Goal: Transaction & Acquisition: Purchase product/service

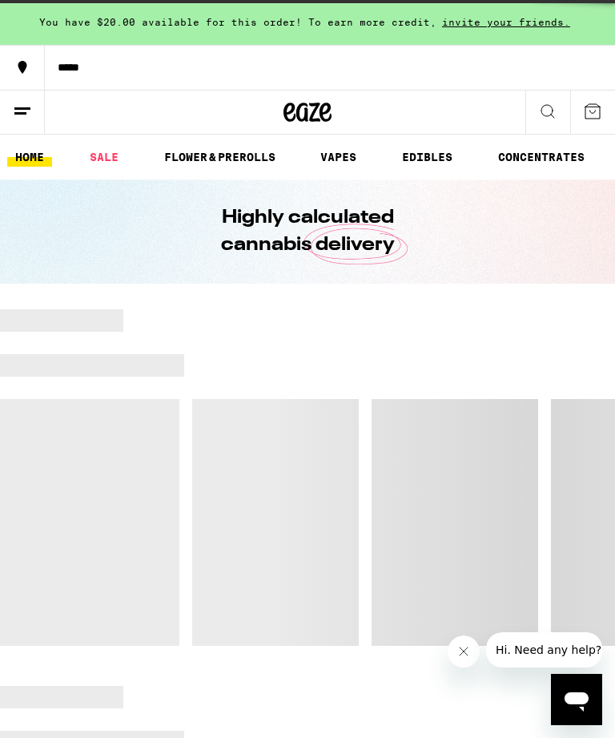
click at [338, 366] on div at bounding box center [399, 365] width 431 height 22
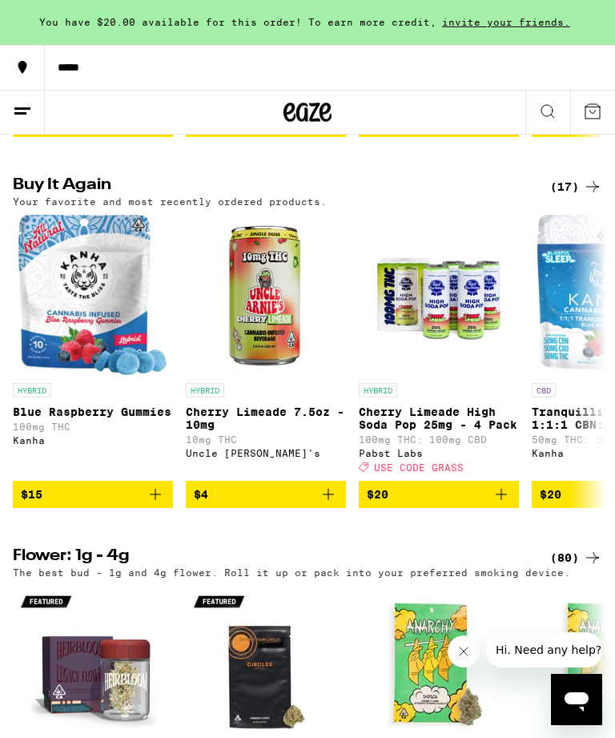
click at [151, 504] on icon "Add to bag" at bounding box center [155, 494] width 19 height 19
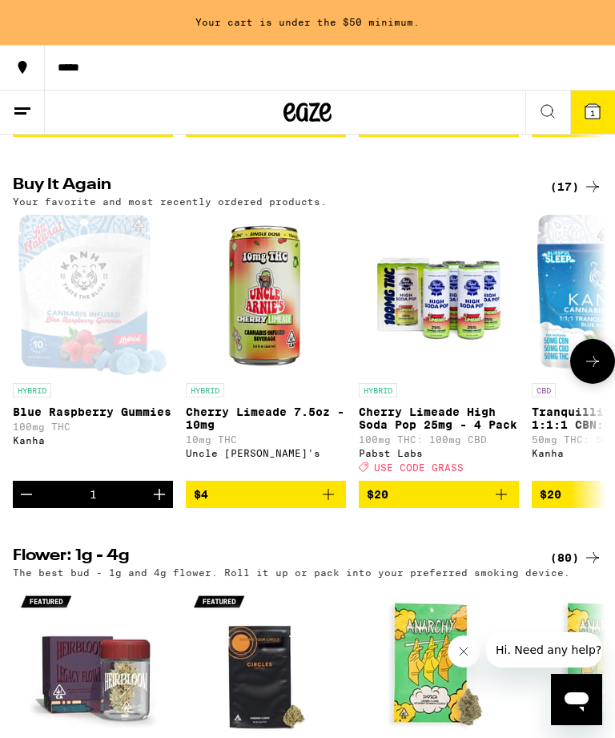
click at [295, 504] on span "$4" at bounding box center [266, 494] width 144 height 19
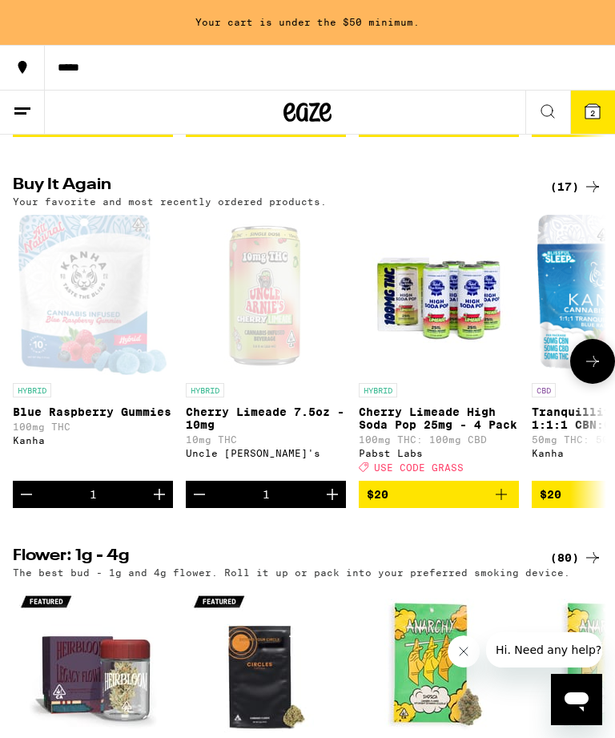
click at [455, 504] on span "$20" at bounding box center [439, 494] width 144 height 19
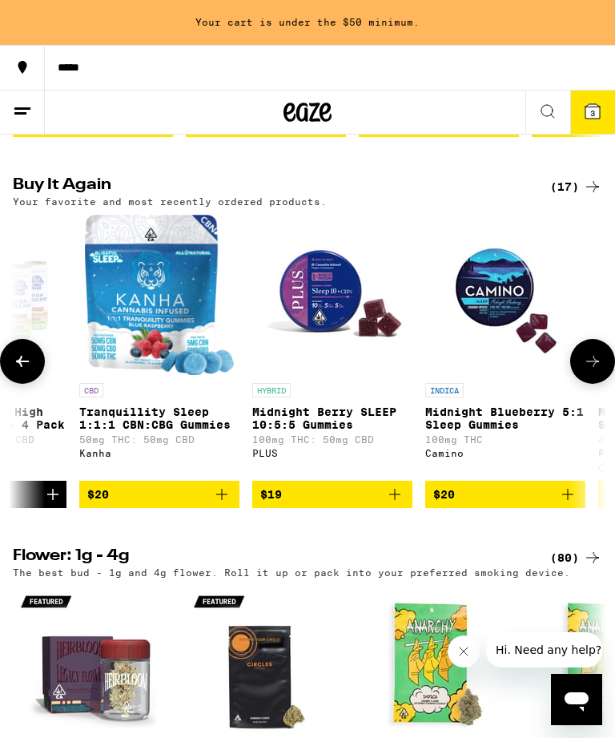
scroll to position [0, 449]
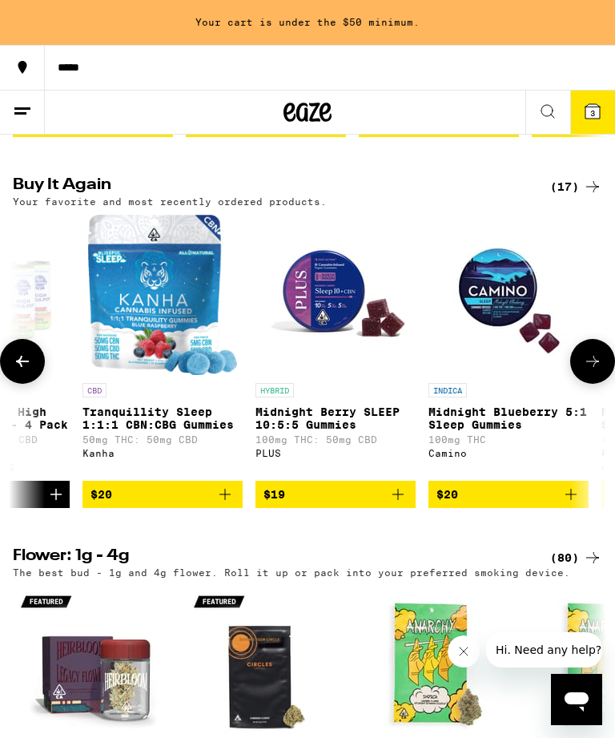
click at [205, 504] on span "$20" at bounding box center [163, 494] width 144 height 19
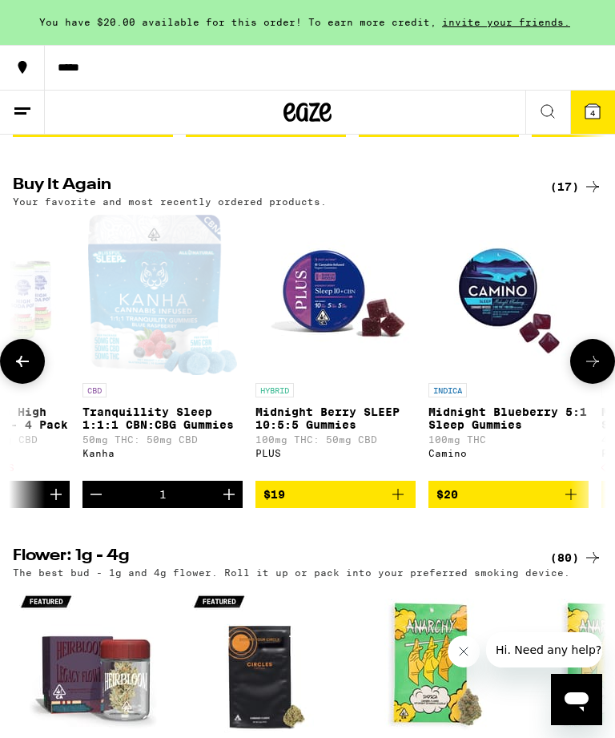
click at [359, 504] on span "$19" at bounding box center [336, 494] width 144 height 19
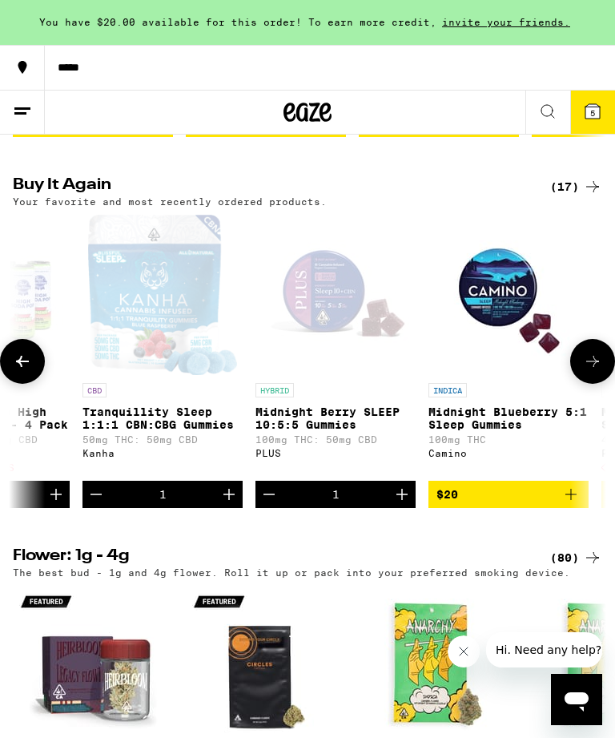
click at [489, 504] on span "$20" at bounding box center [509, 494] width 144 height 19
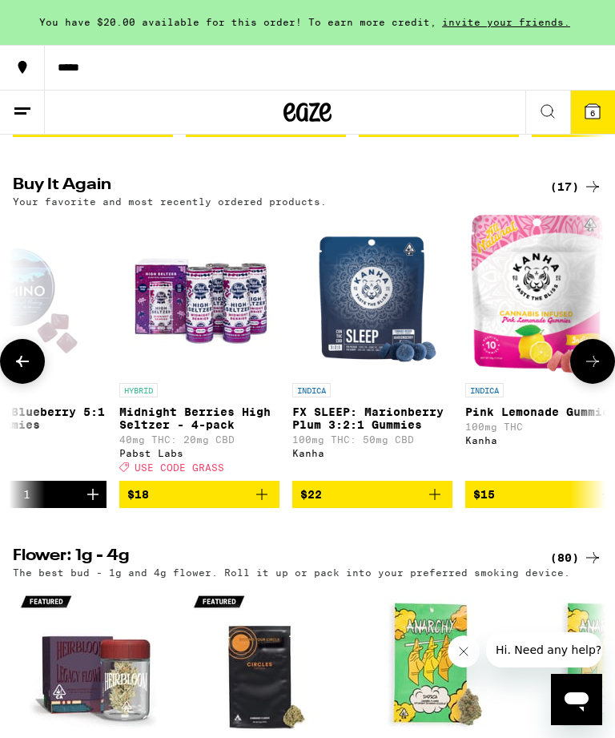
scroll to position [0, 927]
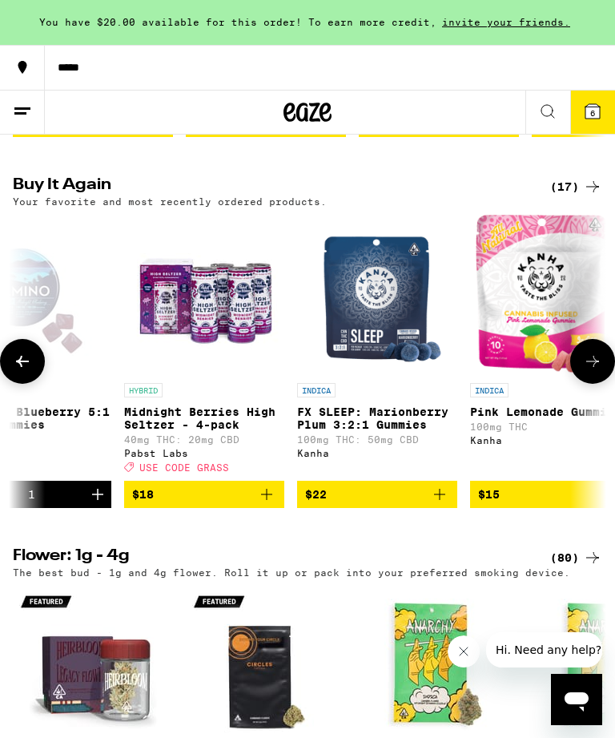
click at [219, 504] on span "$18" at bounding box center [204, 494] width 144 height 19
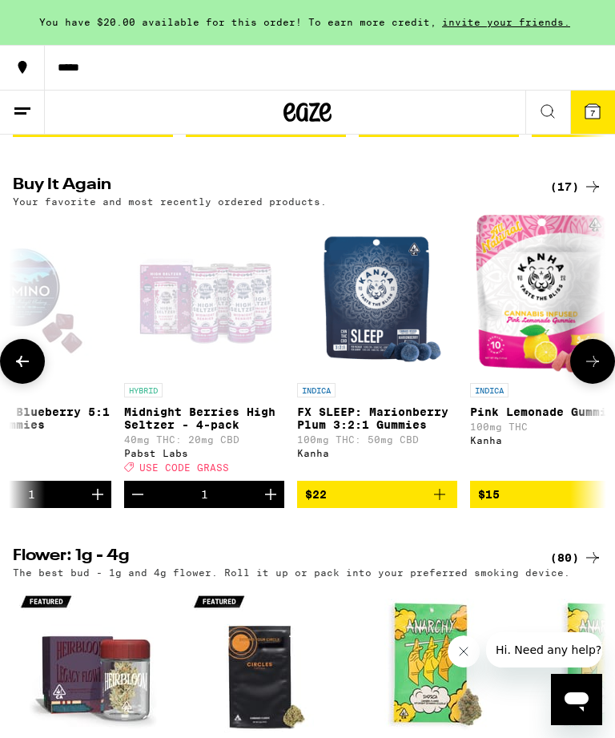
click at [596, 108] on icon at bounding box center [593, 111] width 14 height 14
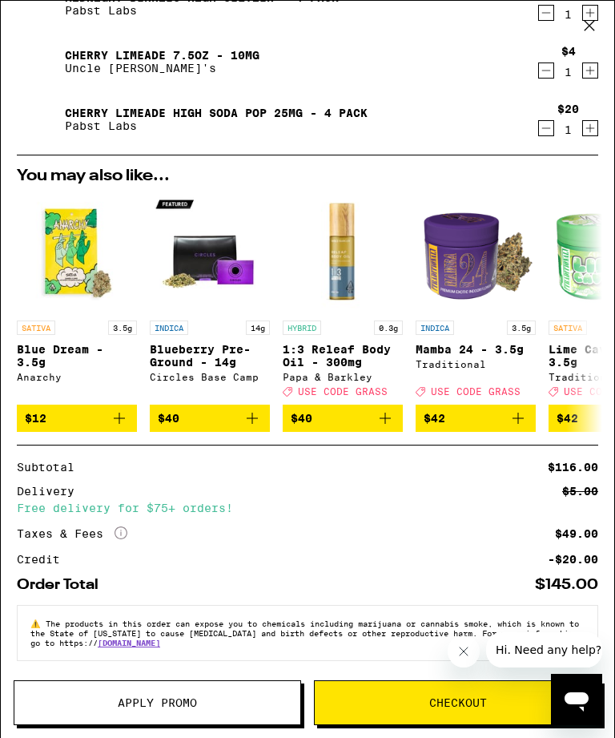
scroll to position [376, 0]
click at [206, 704] on span "Apply Promo" at bounding box center [157, 702] width 286 height 11
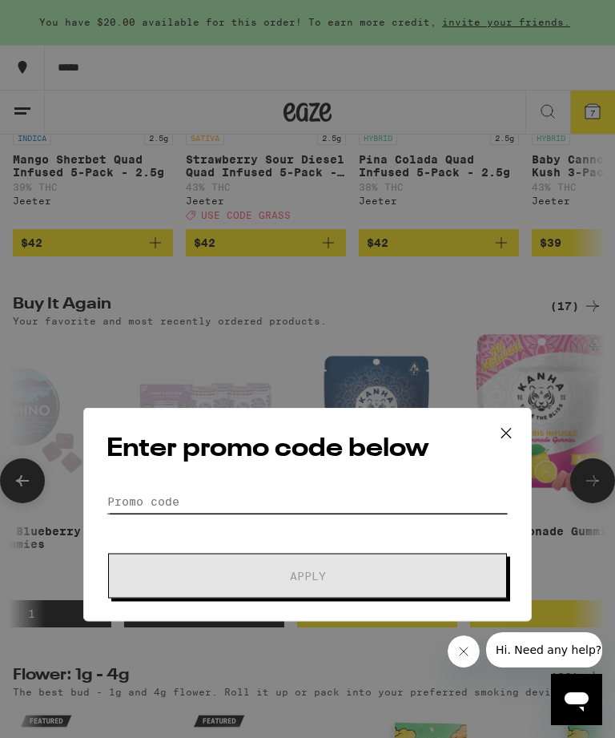
click at [268, 354] on input "Promo Code" at bounding box center [308, 356] width 402 height 24
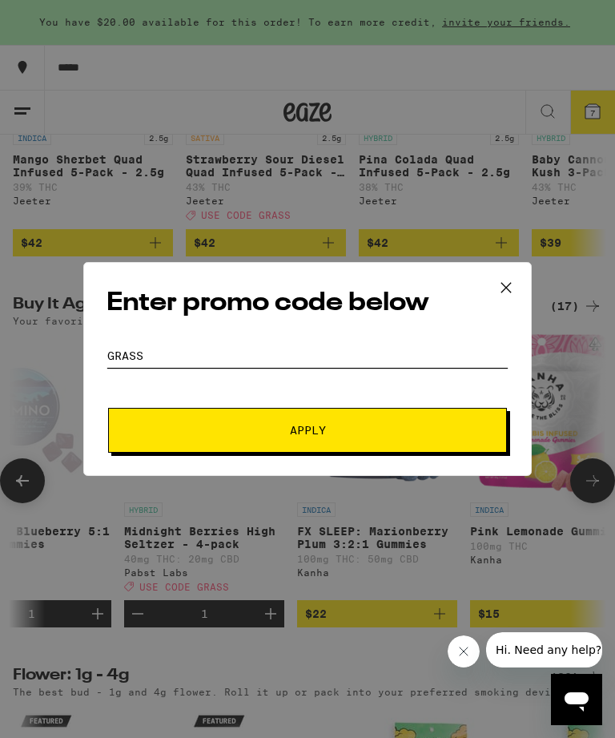
type input "GRASS"
click at [312, 436] on span "Apply" at bounding box center [308, 430] width 36 height 11
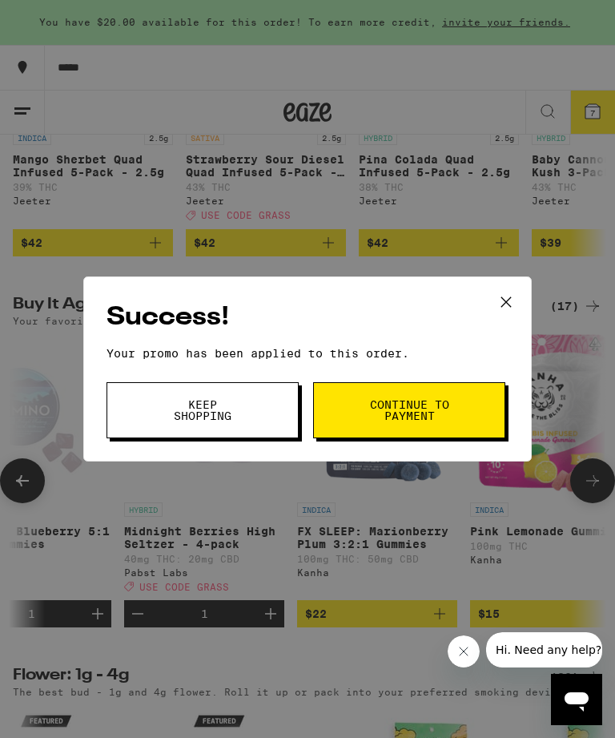
click at [235, 421] on span "Keep Shopping" at bounding box center [203, 410] width 82 height 22
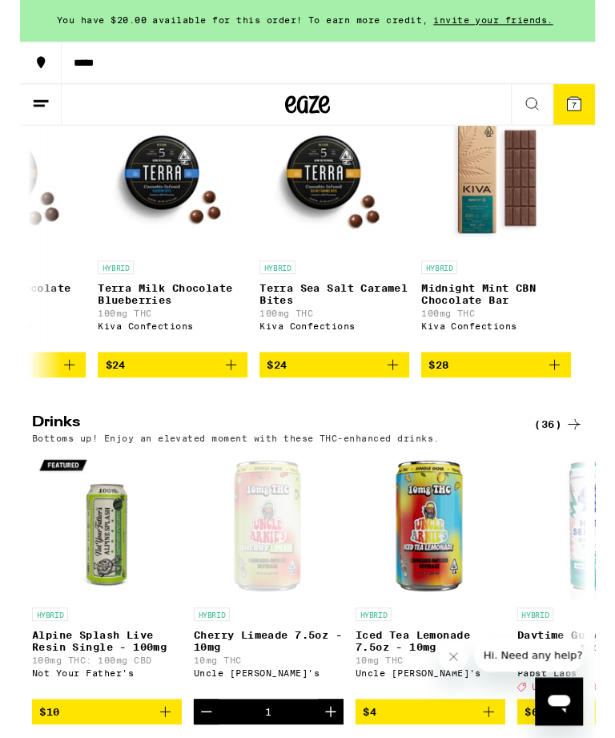
scroll to position [5087, 0]
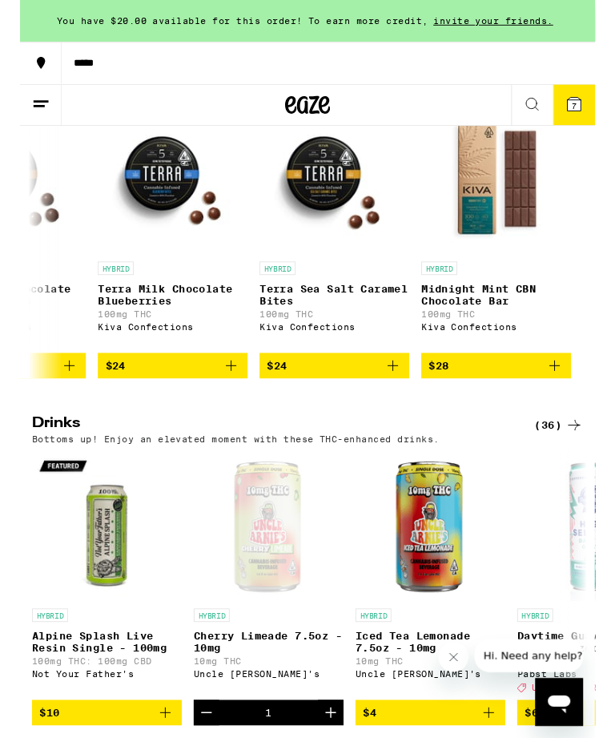
click at [511, 400] on span "$28" at bounding box center [509, 390] width 144 height 19
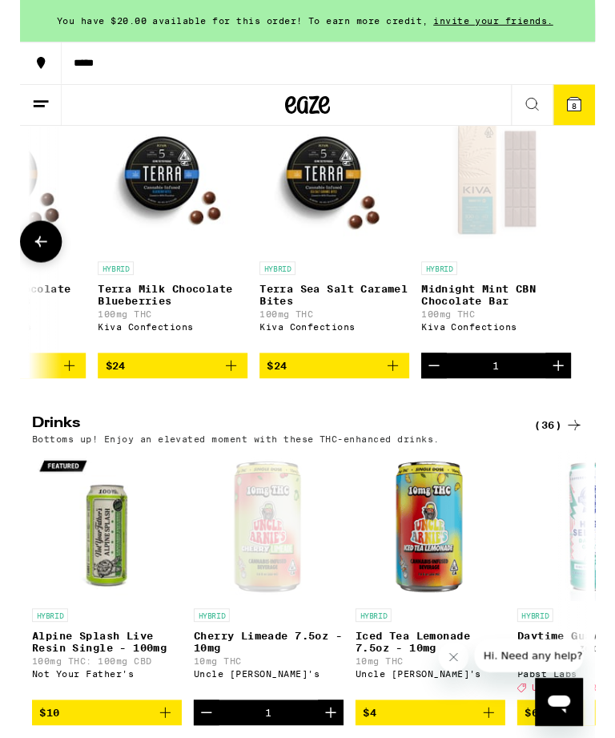
click at [449, 663] on icon "Close message from company" at bounding box center [454, 657] width 13 height 13
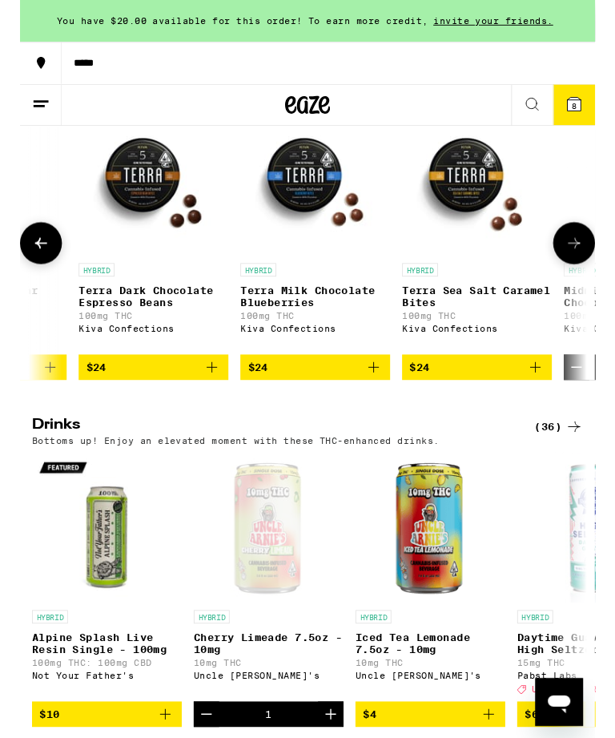
scroll to position [0, 3758]
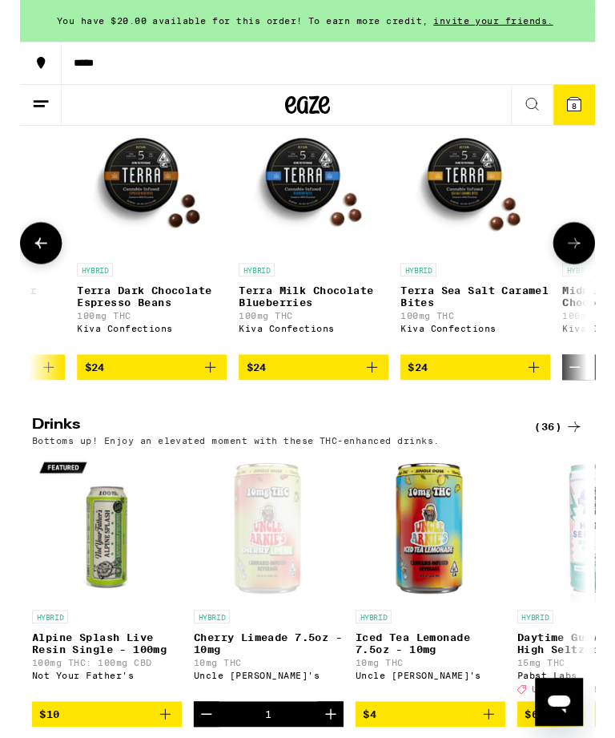
click at [497, 403] on span "$24" at bounding box center [487, 393] width 144 height 19
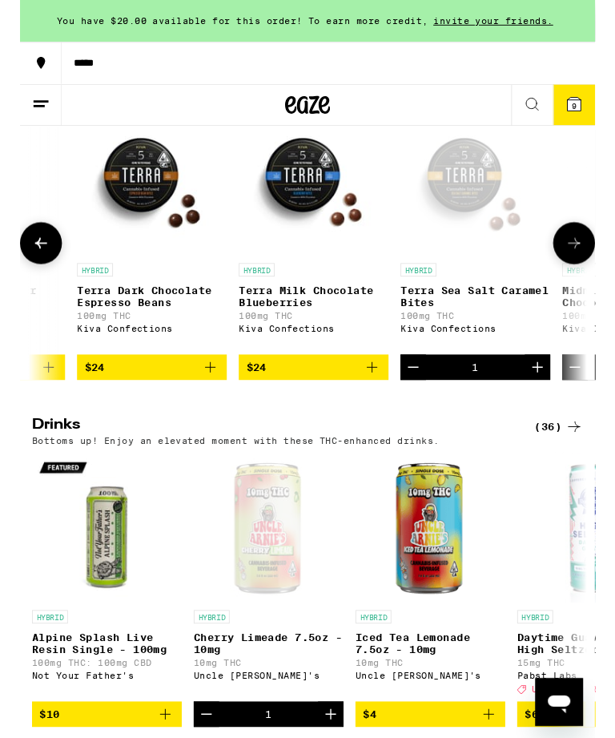
click at [603, 105] on button "9" at bounding box center [592, 112] width 45 height 43
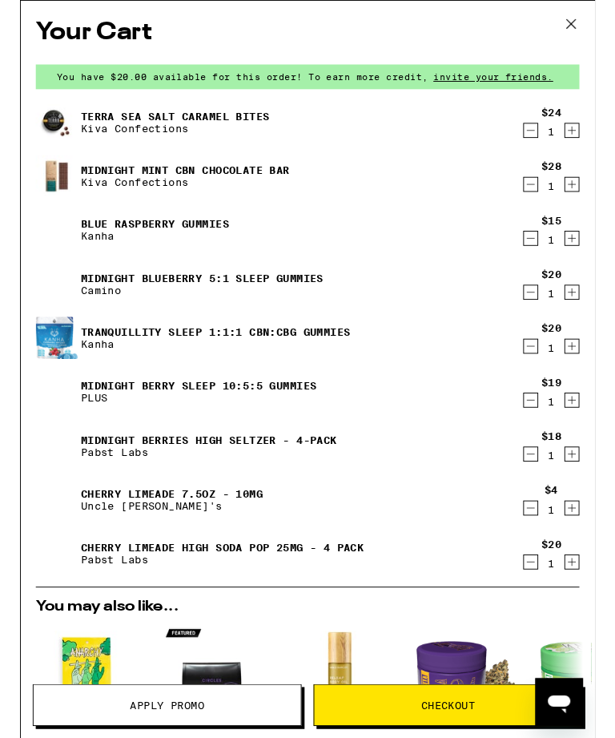
click at [594, 540] on icon "Increment" at bounding box center [590, 542] width 14 height 19
click at [594, 547] on icon "Increment" at bounding box center [590, 542] width 14 height 19
click at [590, 549] on icon "Increment" at bounding box center [590, 542] width 14 height 19
click at [594, 426] on icon "Increment" at bounding box center [590, 427] width 14 height 19
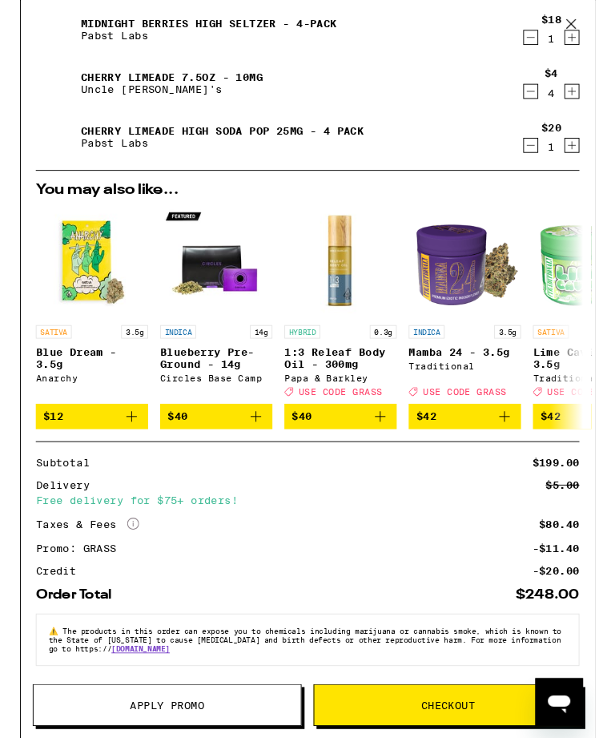
scroll to position [465, 0]
click at [390, 592] on div "Subtotal $199.00 Delivery $5.00 Free delivery for $75+ orders! Taxes & Fees Mor…" at bounding box center [308, 552] width 582 height 127
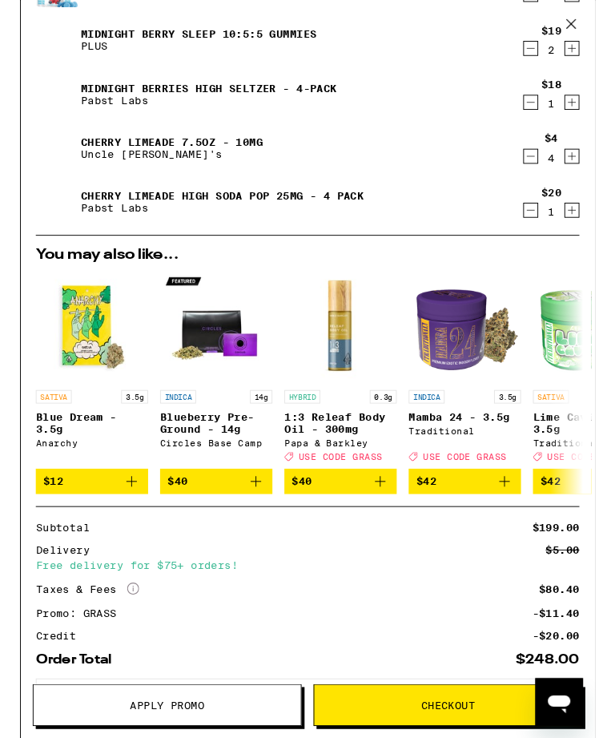
scroll to position [376, 0]
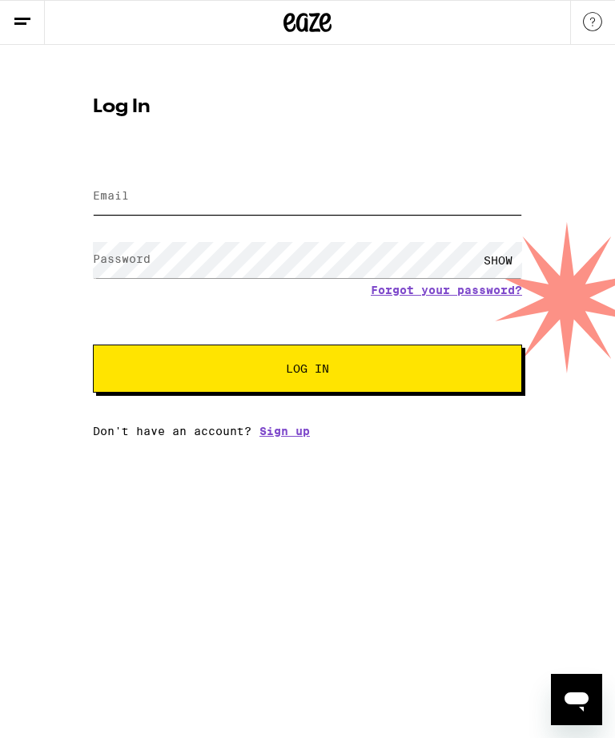
click at [324, 200] on input "Email" at bounding box center [307, 197] width 429 height 36
type input "[EMAIL_ADDRESS][DOMAIN_NAME]"
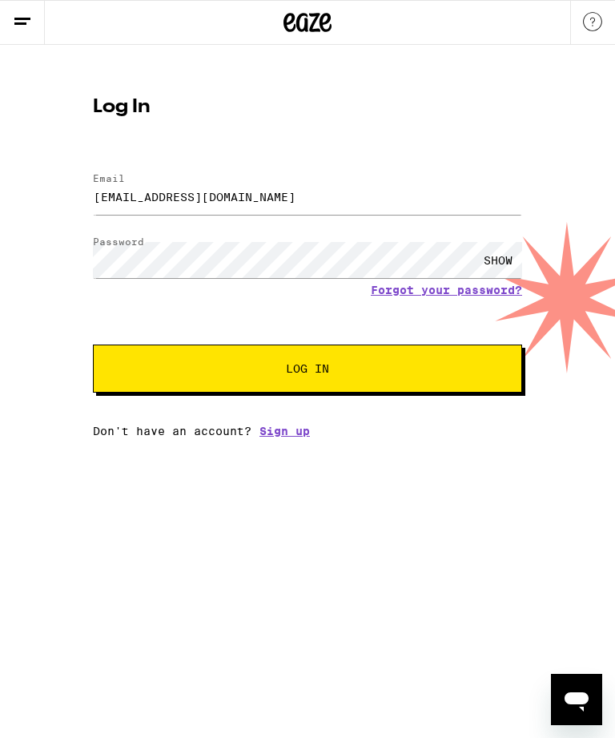
click at [308, 371] on button "Log In" at bounding box center [307, 368] width 429 height 48
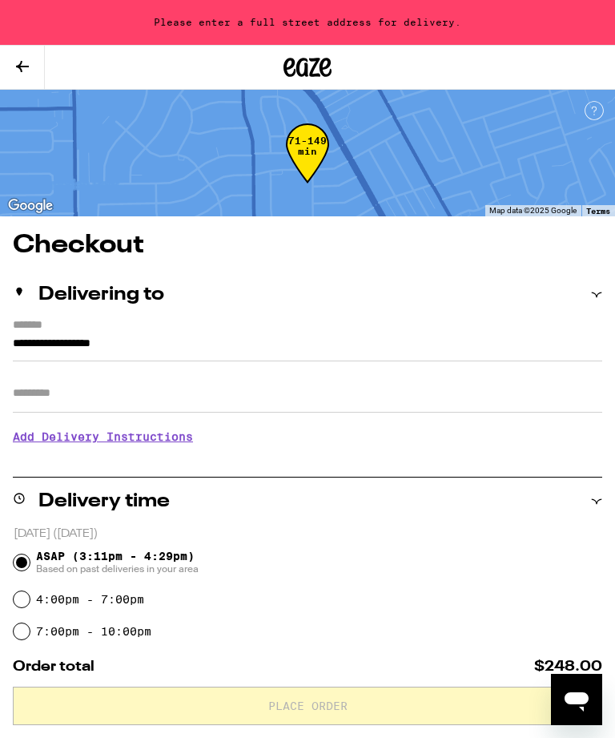
click at [14, 340] on input "**********" at bounding box center [308, 347] width 590 height 27
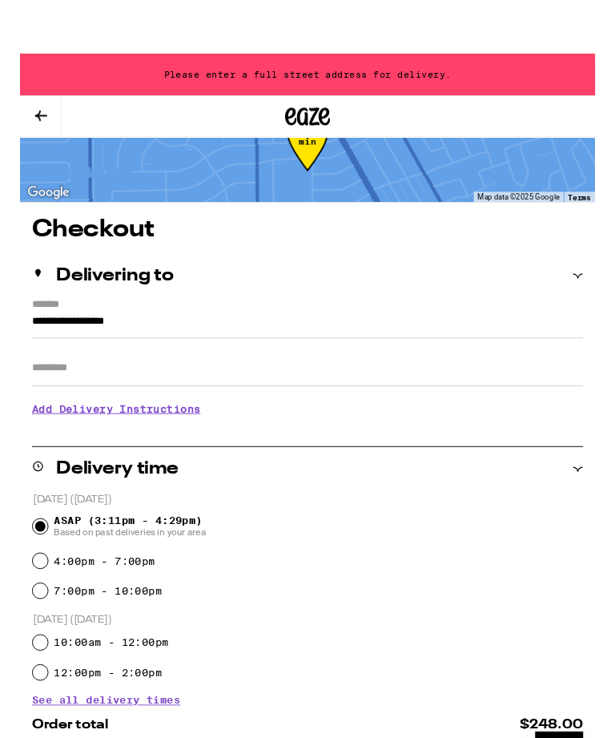
scroll to position [62, 0]
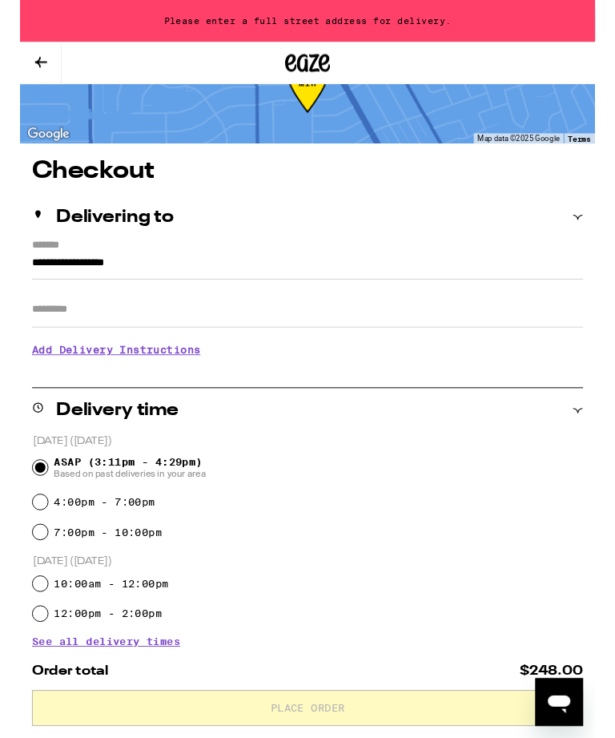
click at [13, 285] on input "**********" at bounding box center [308, 285] width 590 height 27
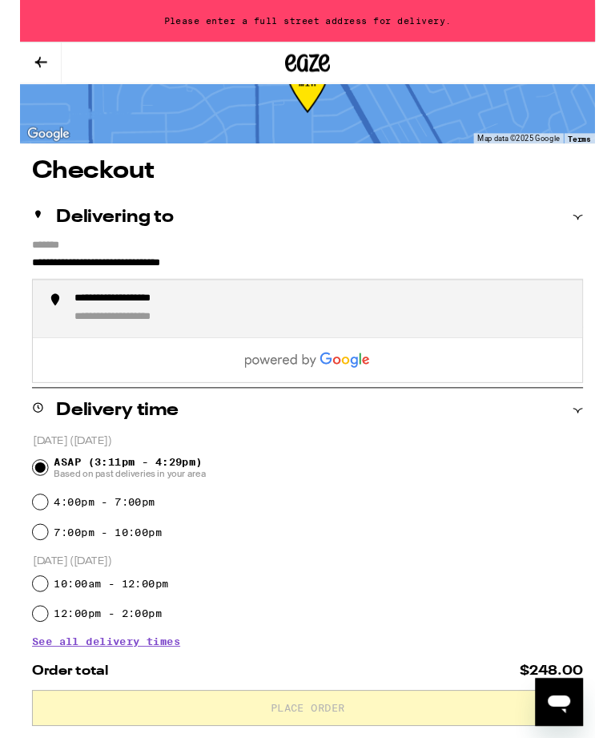
click at [294, 332] on div "**********" at bounding box center [323, 329] width 530 height 35
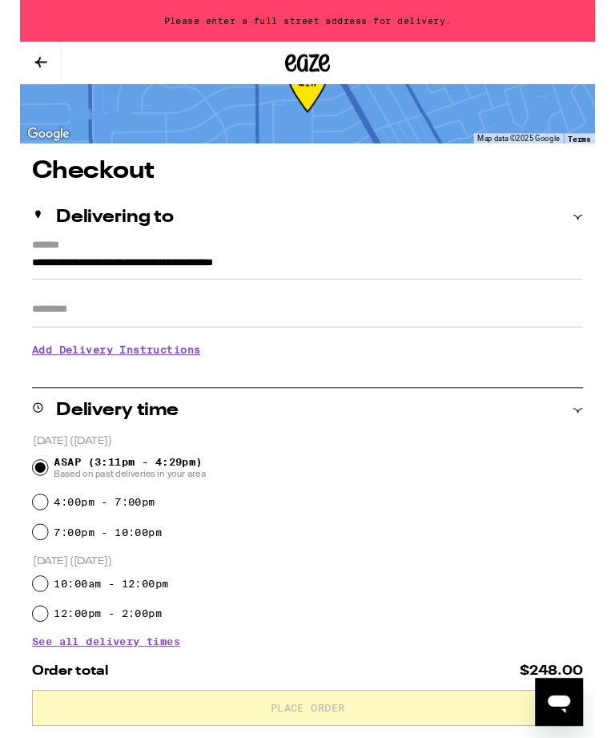
type input "**********"
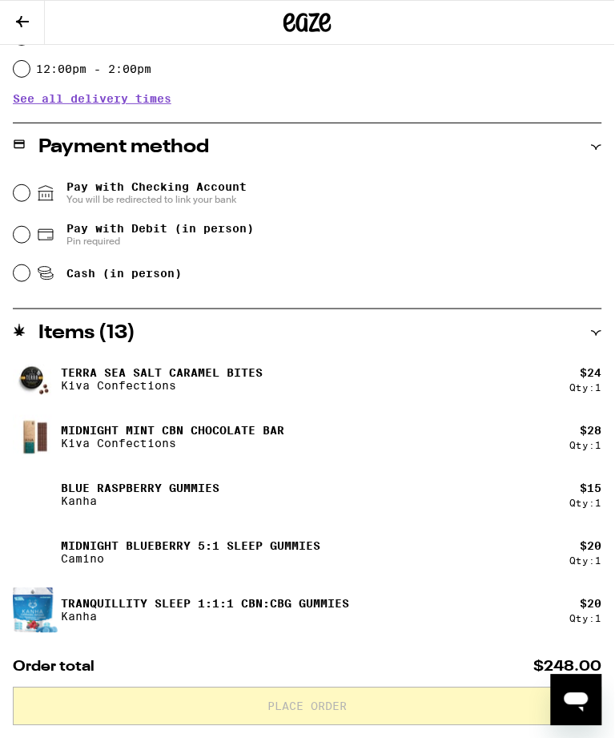
scroll to position [606, 0]
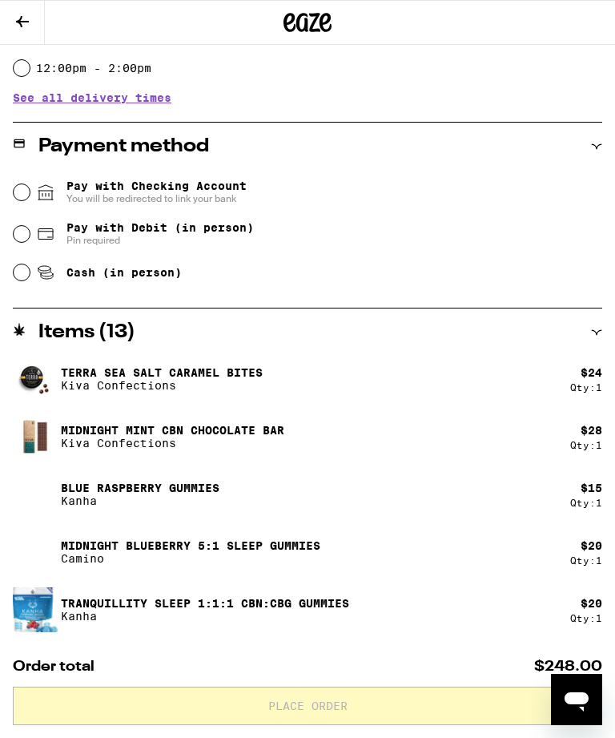
click at [24, 280] on input "Cash (in person)" at bounding box center [22, 272] width 16 height 16
radio input "true"
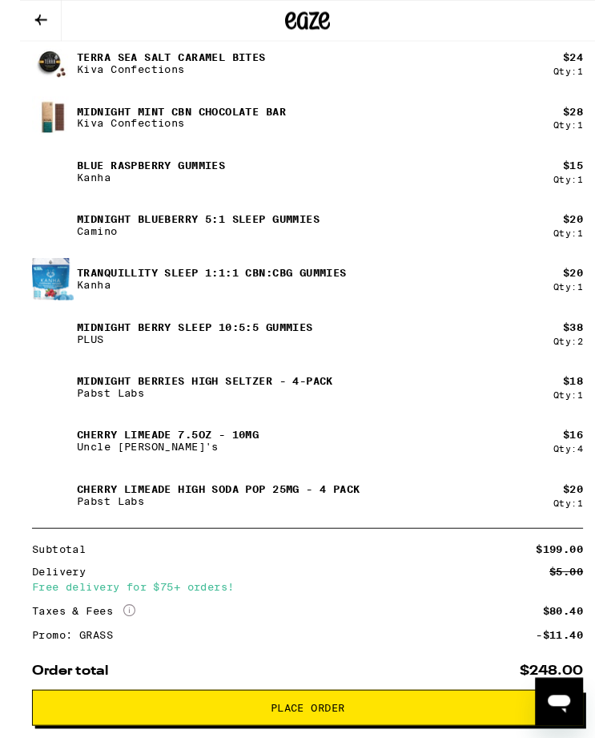
scroll to position [1072, 0]
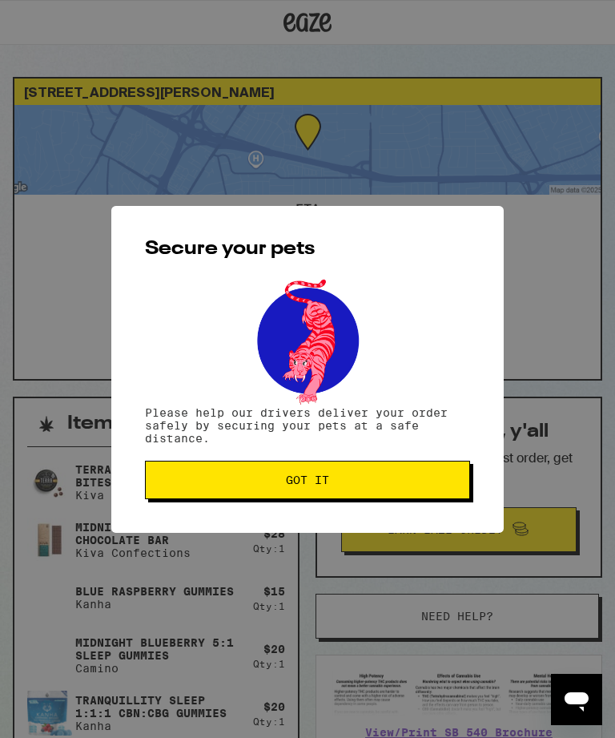
click at [386, 490] on button "Got it" at bounding box center [307, 480] width 325 height 38
